Goal: Information Seeking & Learning: Learn about a topic

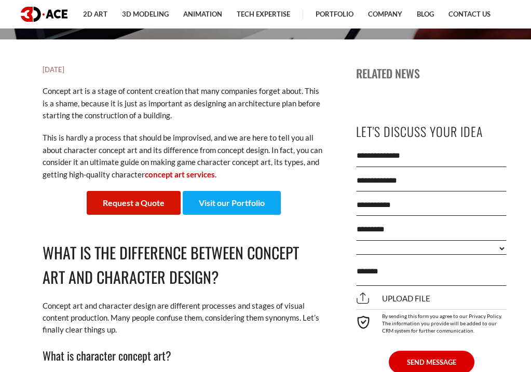
scroll to position [391, 0]
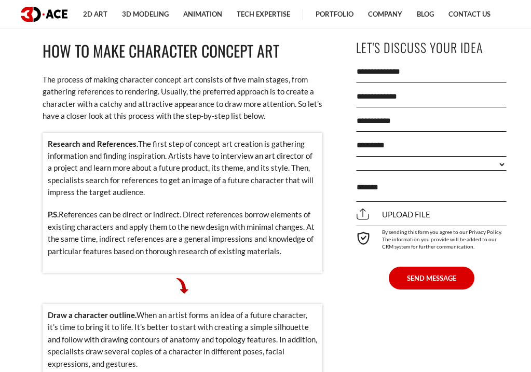
scroll to position [1084, 0]
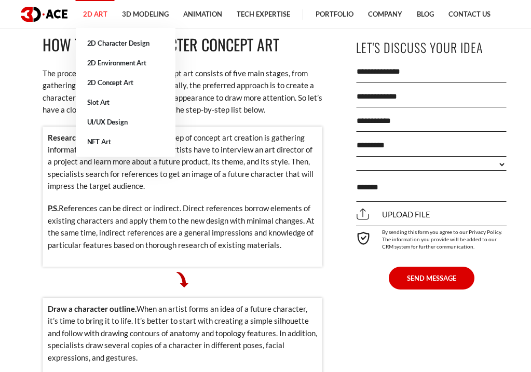
click at [104, 16] on link "2D Art" at bounding box center [95, 14] width 39 height 29
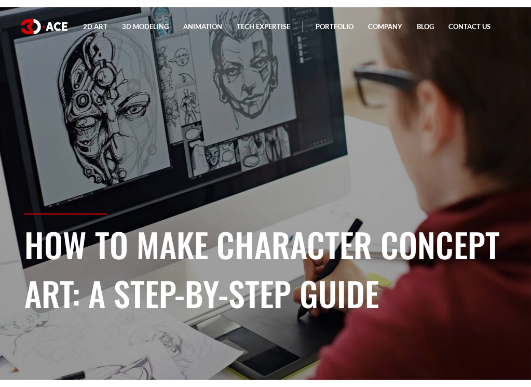
scroll to position [0, 0]
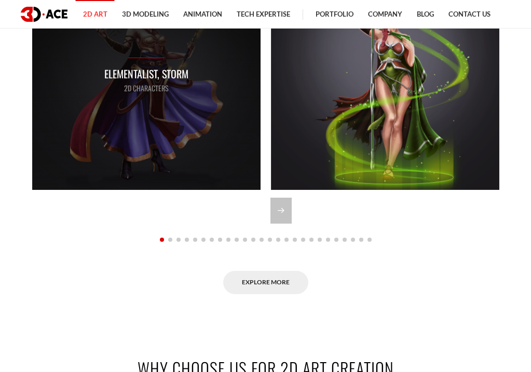
scroll to position [956, 0]
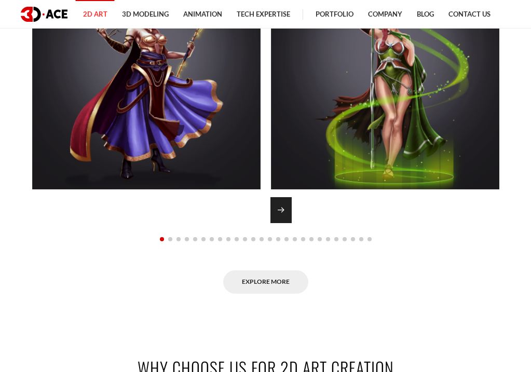
click at [279, 210] on div "Next slide" at bounding box center [280, 210] width 21 height 26
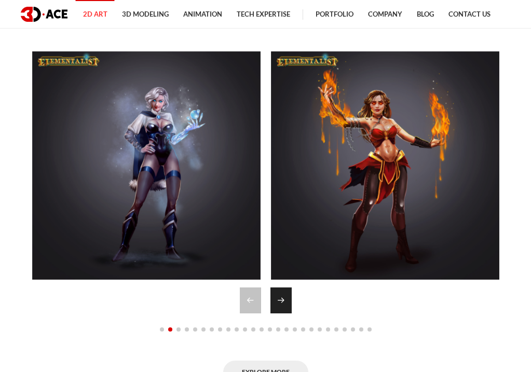
scroll to position [862, 0]
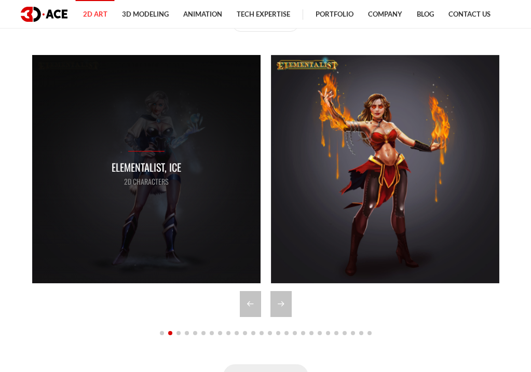
click at [186, 226] on div "Elementalist, Ice 2D Characters" at bounding box center [146, 169] width 228 height 228
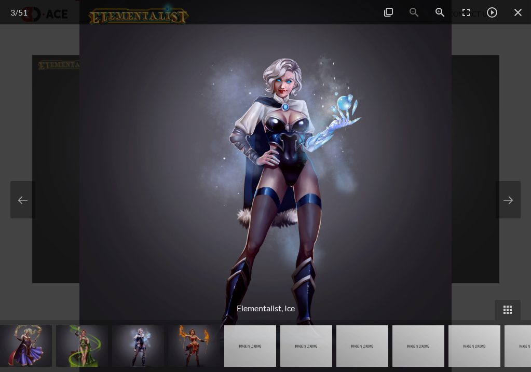
click at [191, 341] on img at bounding box center [194, 346] width 52 height 42
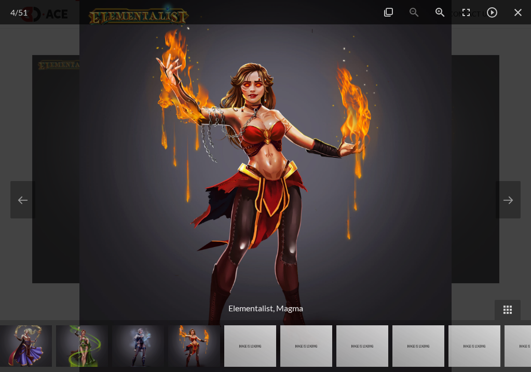
click at [88, 361] on img at bounding box center [82, 346] width 52 height 42
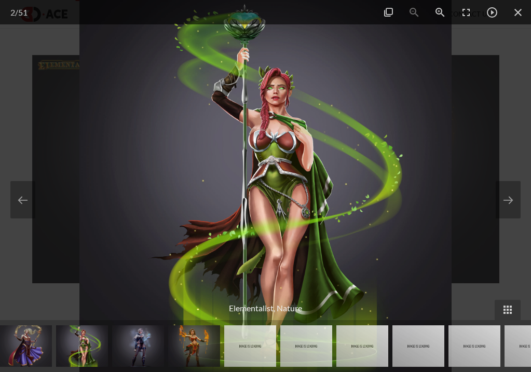
click at [23, 356] on img at bounding box center [26, 346] width 52 height 42
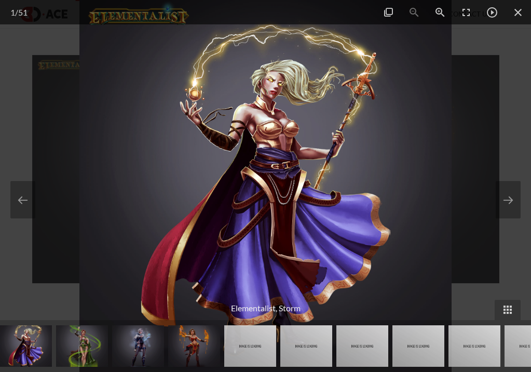
click at [72, 151] on div at bounding box center [265, 186] width 531 height 372
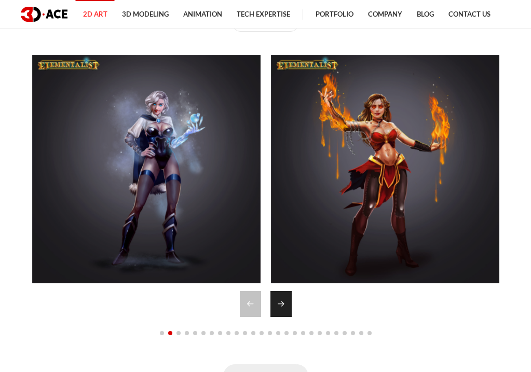
click at [284, 291] on div "Next slide" at bounding box center [280, 304] width 21 height 26
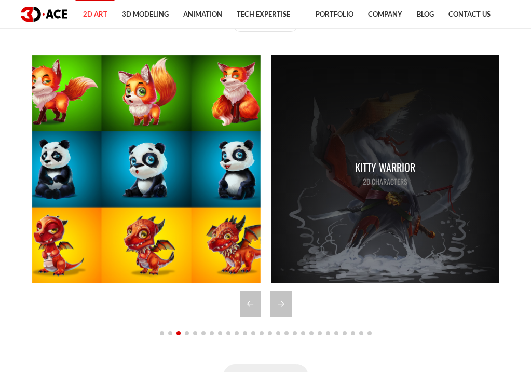
click at [351, 237] on div "Kitty warrior 2D Characters" at bounding box center [385, 169] width 228 height 228
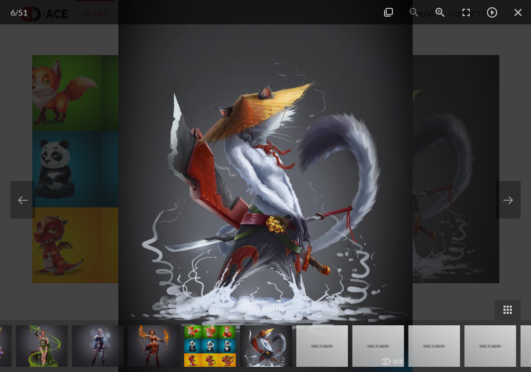
click at [93, 257] on div at bounding box center [265, 186] width 531 height 372
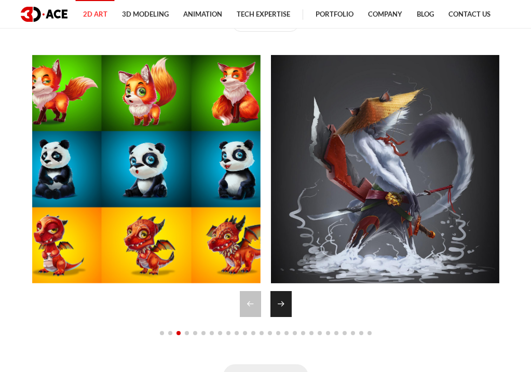
click at [279, 294] on div "Next slide" at bounding box center [280, 304] width 21 height 26
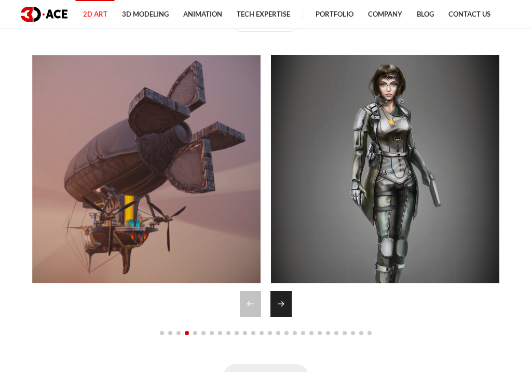
click at [279, 294] on div "Next slide" at bounding box center [280, 304] width 21 height 26
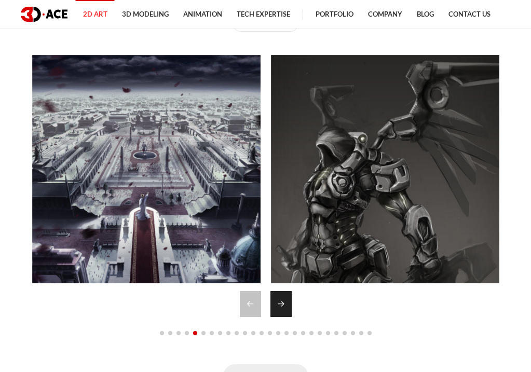
click at [279, 294] on div "Next slide" at bounding box center [280, 304] width 21 height 26
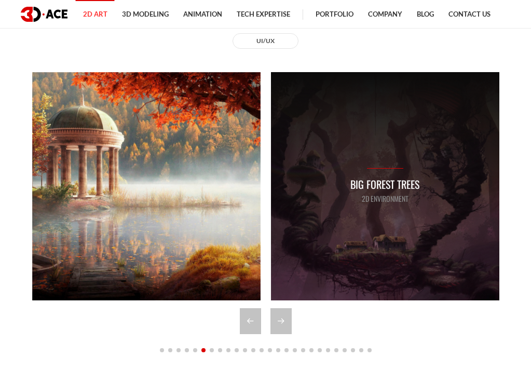
scroll to position [847, 0]
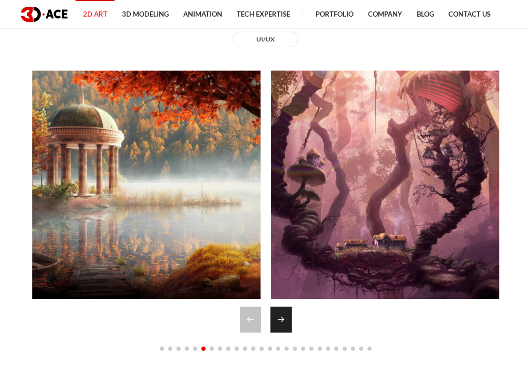
click at [279, 314] on div "Next slide" at bounding box center [280, 320] width 21 height 26
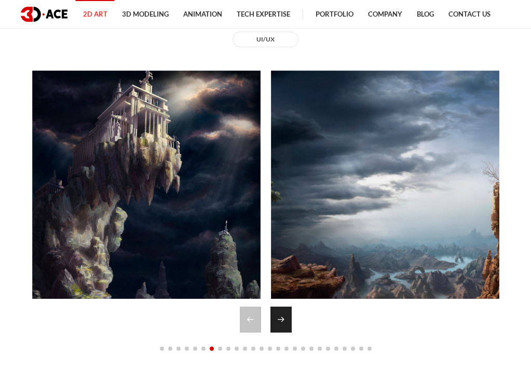
click at [280, 314] on div "Next slide" at bounding box center [280, 320] width 21 height 26
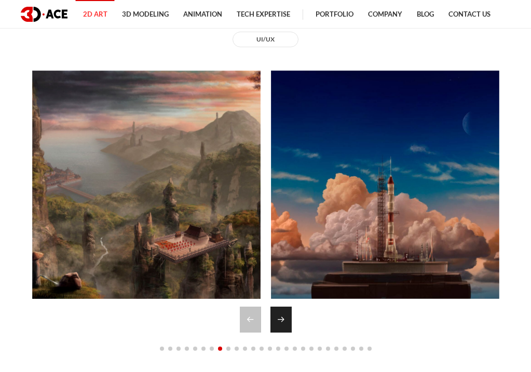
click at [280, 314] on div "Next slide" at bounding box center [280, 320] width 21 height 26
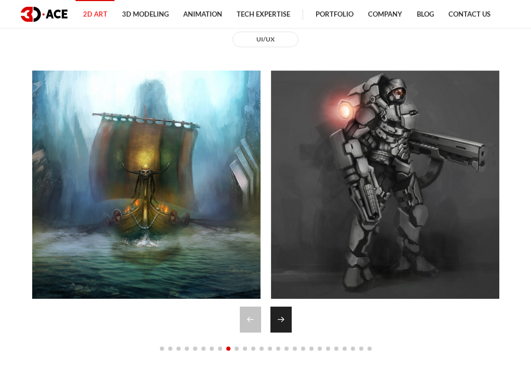
click at [280, 314] on div "Next slide" at bounding box center [280, 320] width 21 height 26
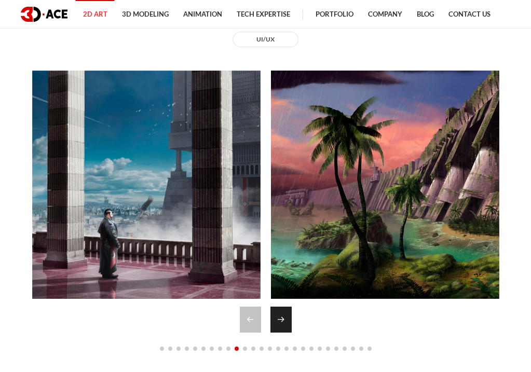
click at [280, 314] on div "Next slide" at bounding box center [280, 320] width 21 height 26
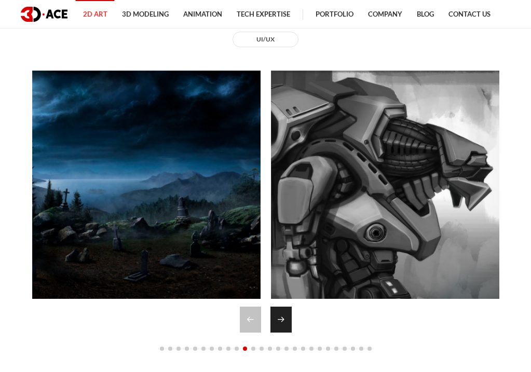
click at [280, 314] on div "Next slide" at bounding box center [280, 320] width 21 height 26
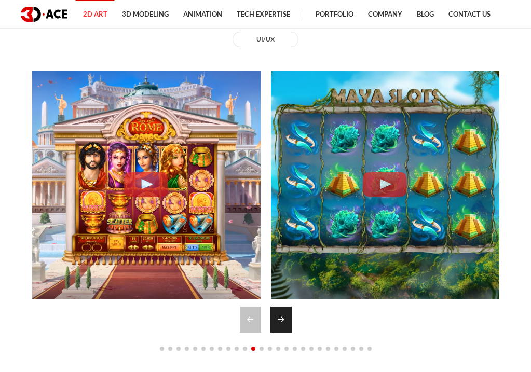
click at [280, 314] on div "Next slide" at bounding box center [280, 320] width 21 height 26
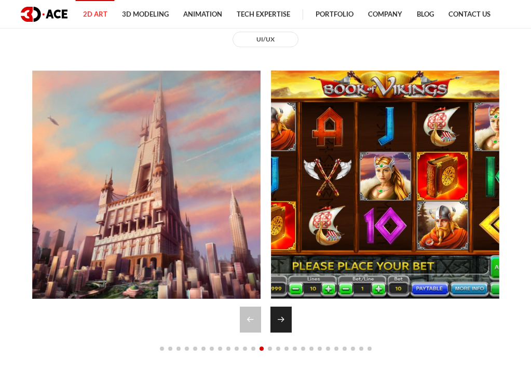
click at [283, 320] on div "Next slide" at bounding box center [280, 320] width 21 height 26
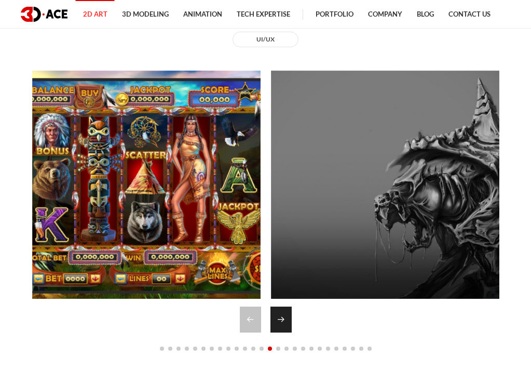
click at [283, 320] on div "Next slide" at bounding box center [280, 320] width 21 height 26
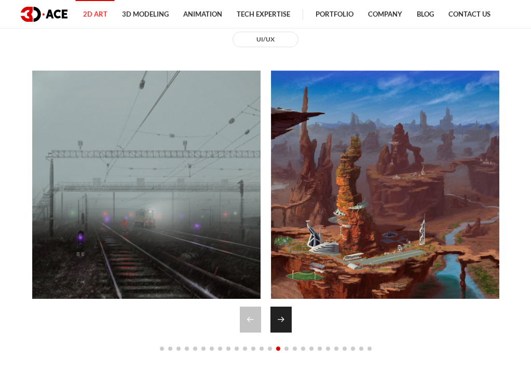
click at [283, 320] on div "Next slide" at bounding box center [280, 320] width 21 height 26
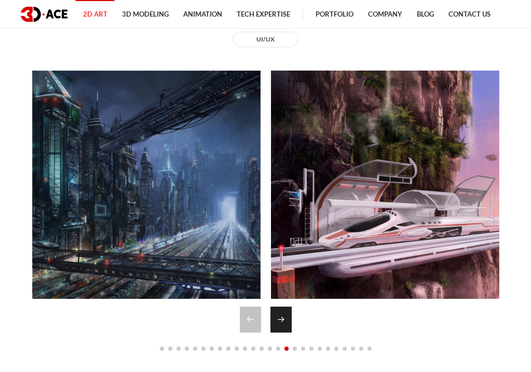
click at [283, 320] on div "Next slide" at bounding box center [280, 320] width 21 height 26
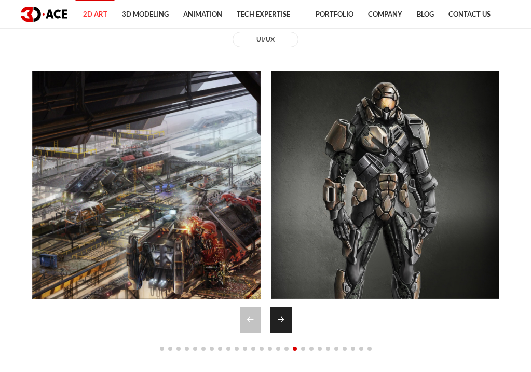
click at [283, 320] on div "Next slide" at bounding box center [280, 320] width 21 height 26
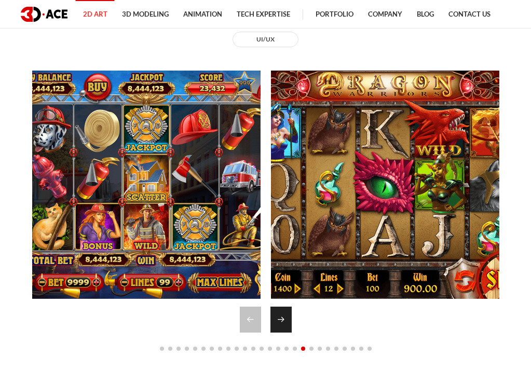
click at [283, 320] on div "Next slide" at bounding box center [280, 320] width 21 height 26
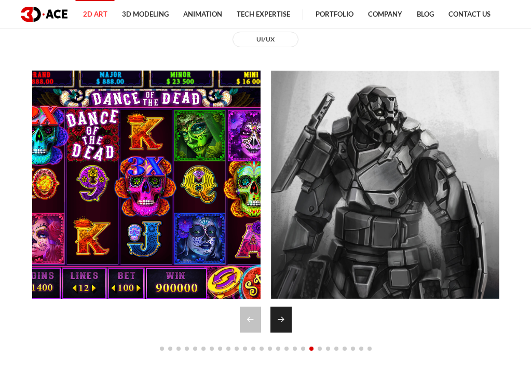
click at [283, 320] on div "Next slide" at bounding box center [280, 320] width 21 height 26
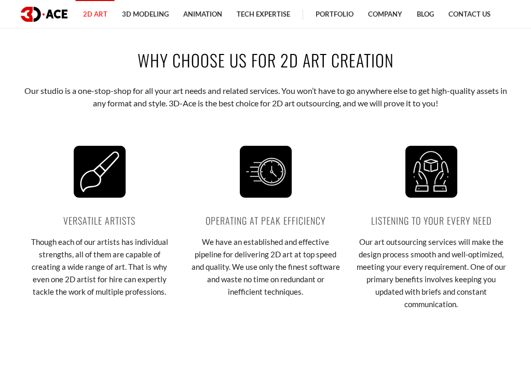
scroll to position [1260, 0]
